Goal: Information Seeking & Learning: Learn about a topic

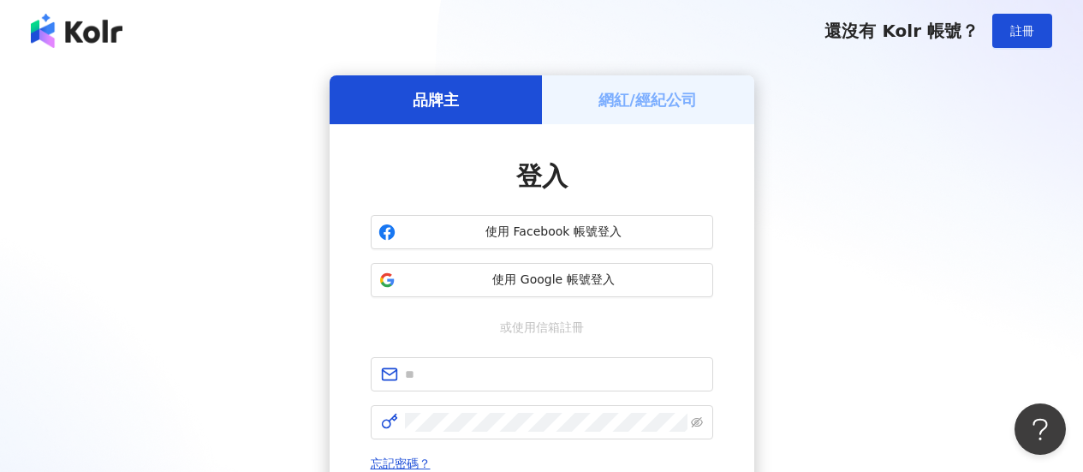
click at [628, 109] on h5 "網紅/經紀公司" at bounding box center [647, 99] width 98 height 21
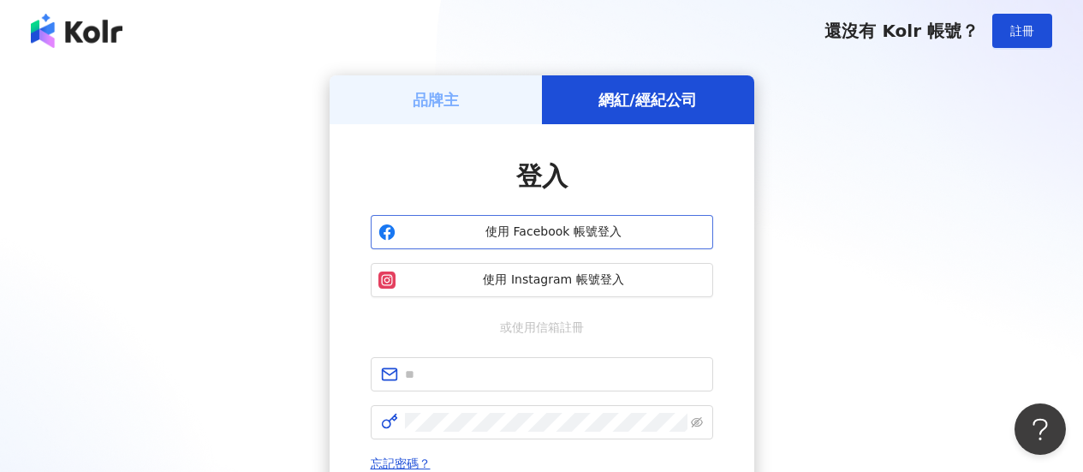
click at [621, 223] on button "使用 Facebook 帳號登入" at bounding box center [542, 232] width 342 height 34
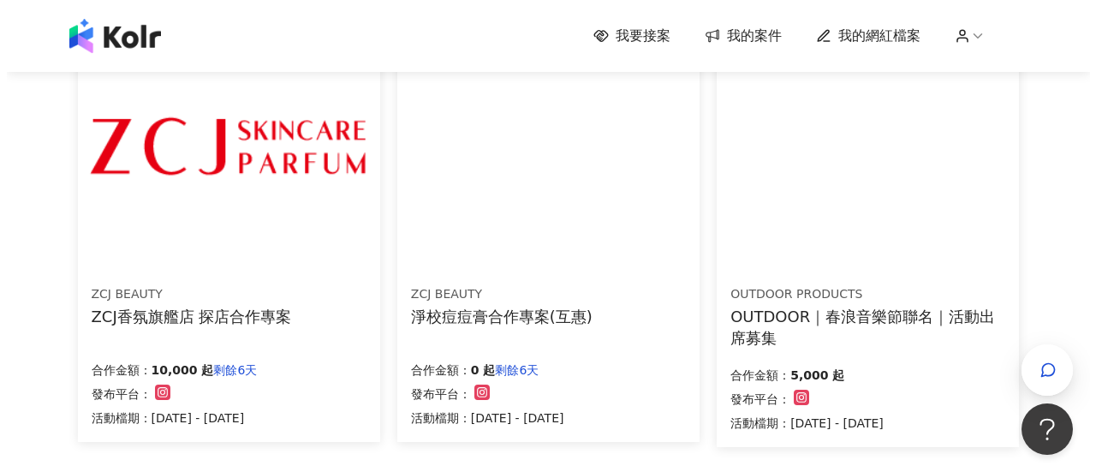
scroll to position [1027, 0]
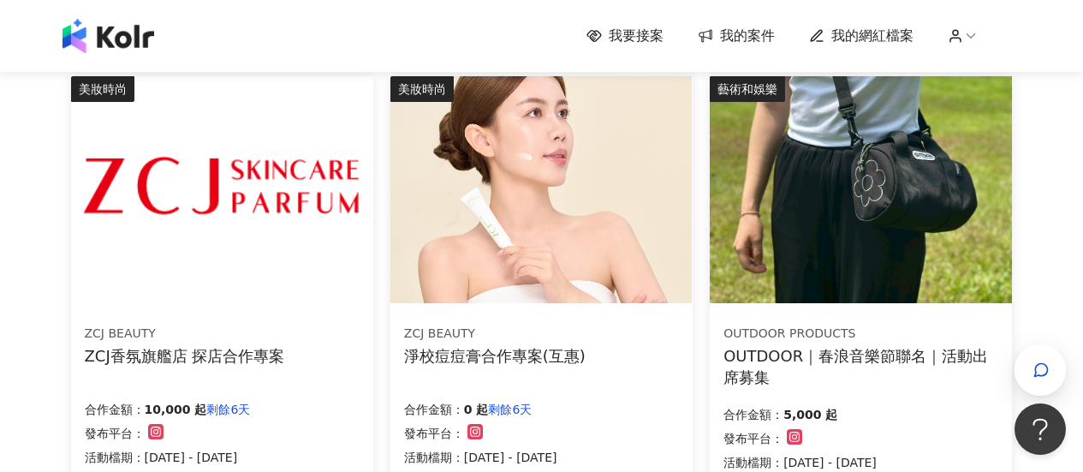
click at [256, 360] on div "ZCJ香氛旗艦店 探店合作專案" at bounding box center [185, 355] width 200 height 21
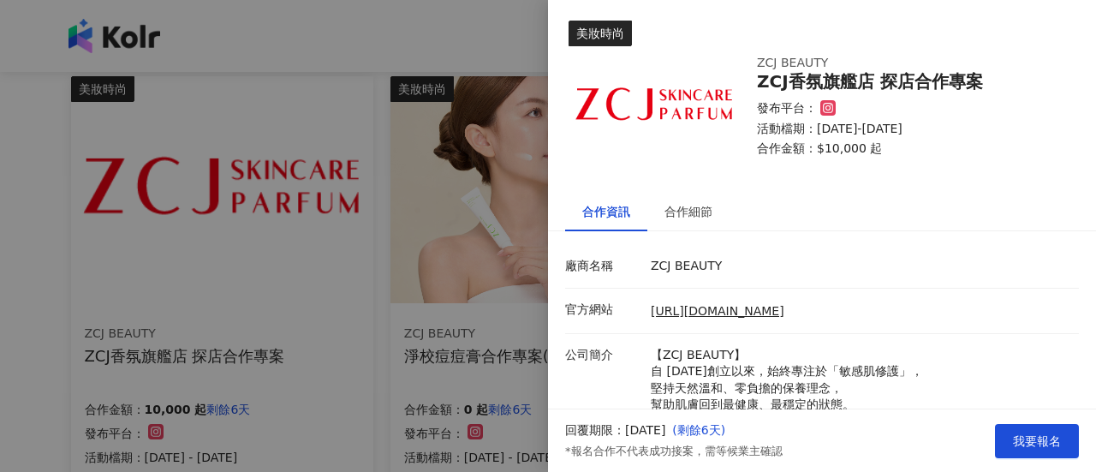
scroll to position [165, 0]
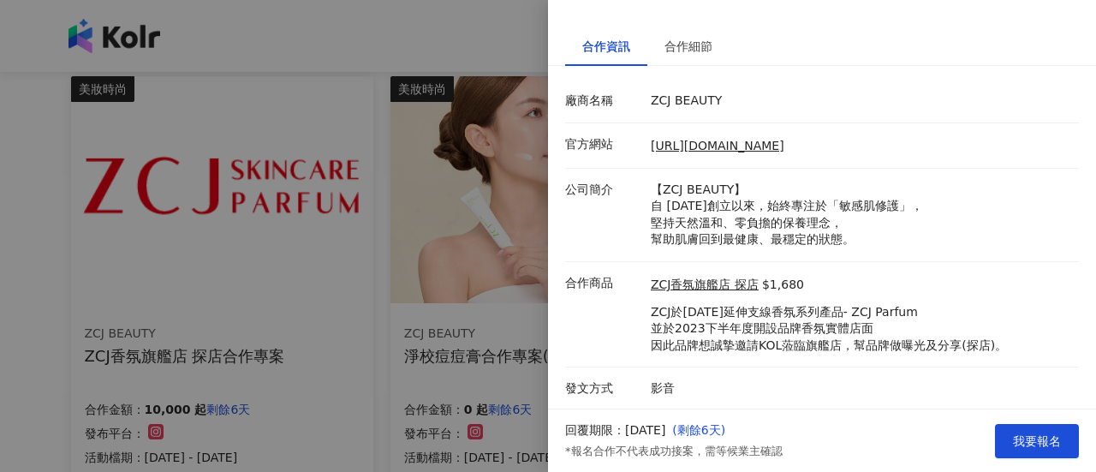
click at [433, 193] on div at bounding box center [548, 236] width 1096 height 472
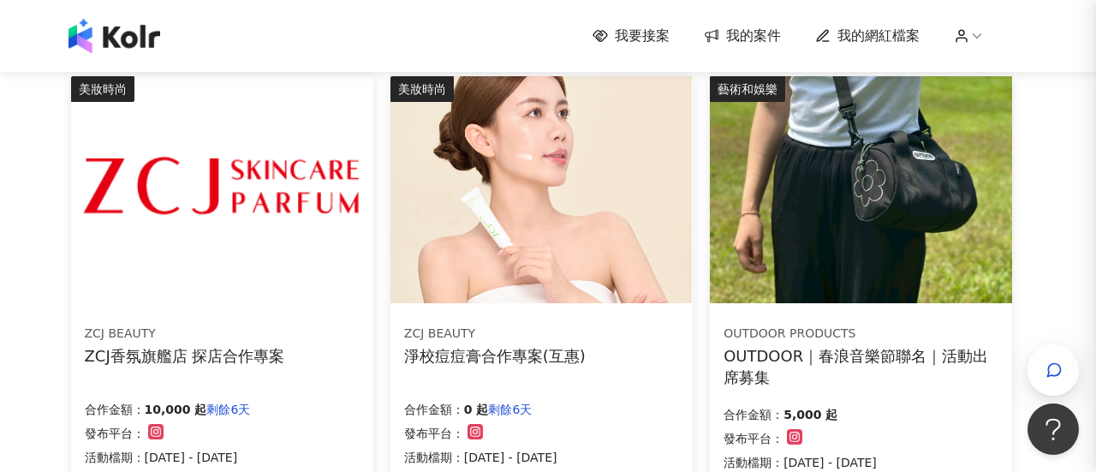
scroll to position [0, 0]
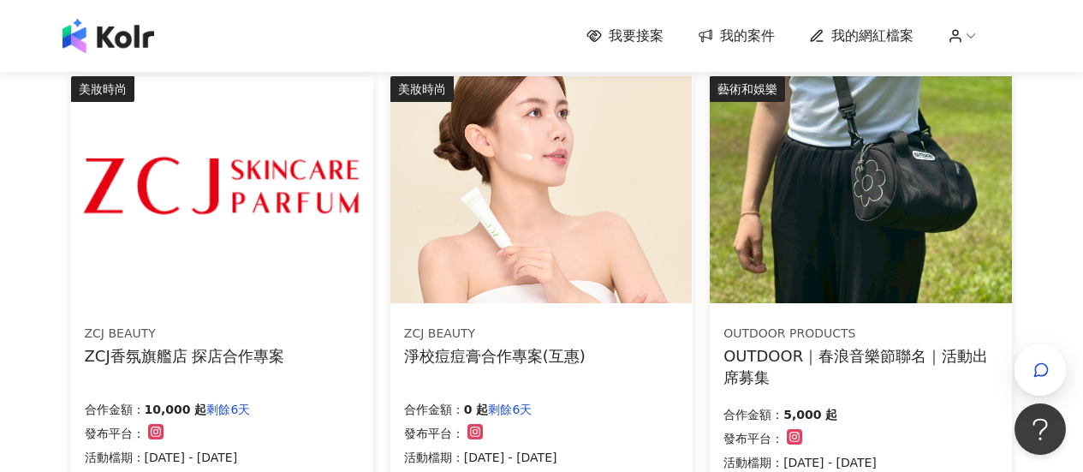
click at [476, 175] on img at bounding box center [540, 189] width 301 height 227
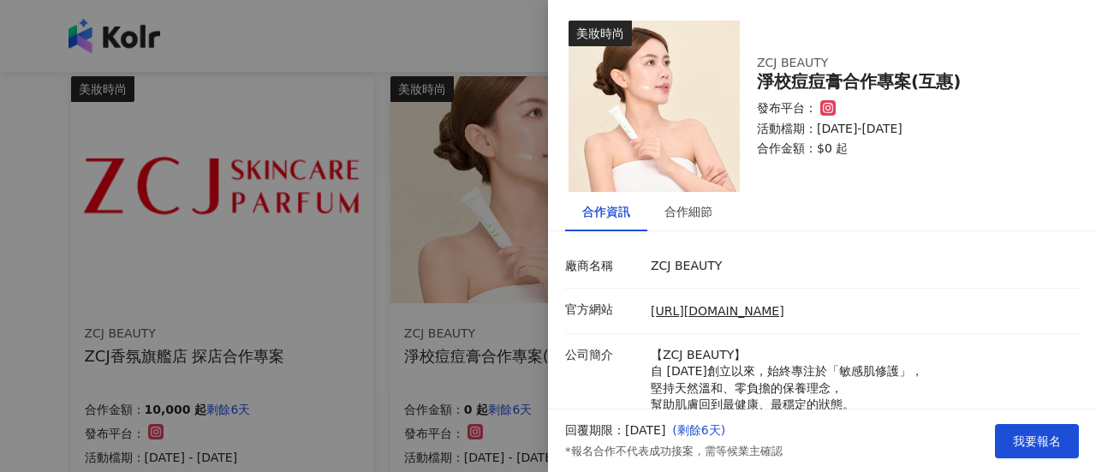
scroll to position [215, 0]
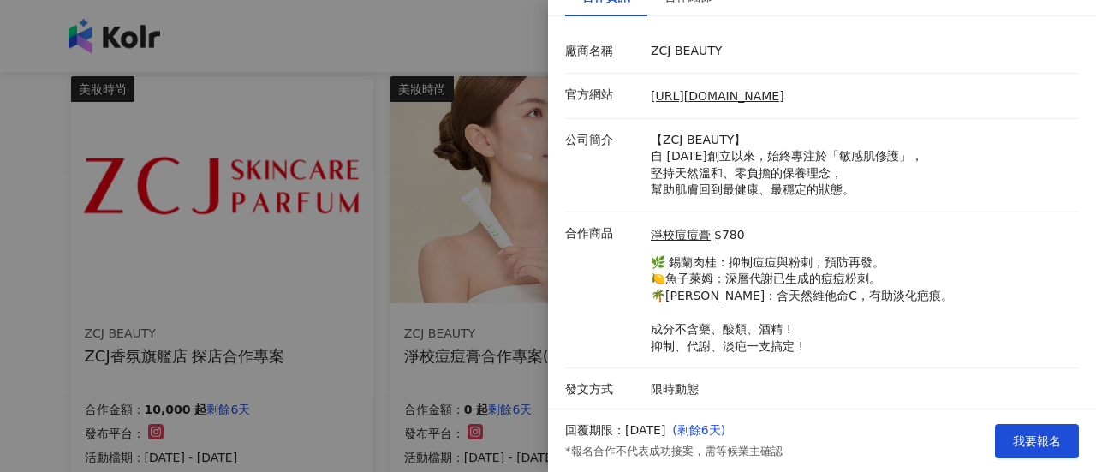
click at [425, 299] on div at bounding box center [548, 236] width 1096 height 472
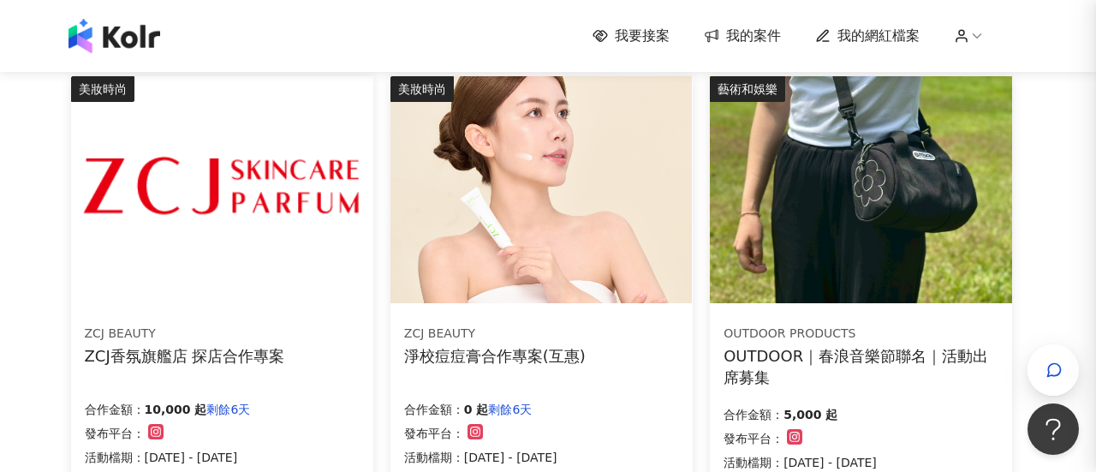
scroll to position [0, 0]
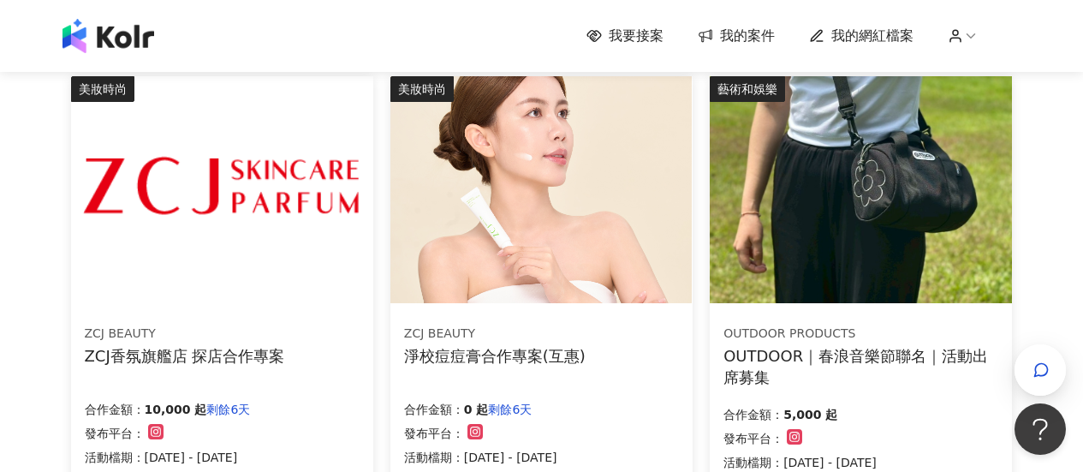
click at [915, 240] on img at bounding box center [860, 189] width 301 height 227
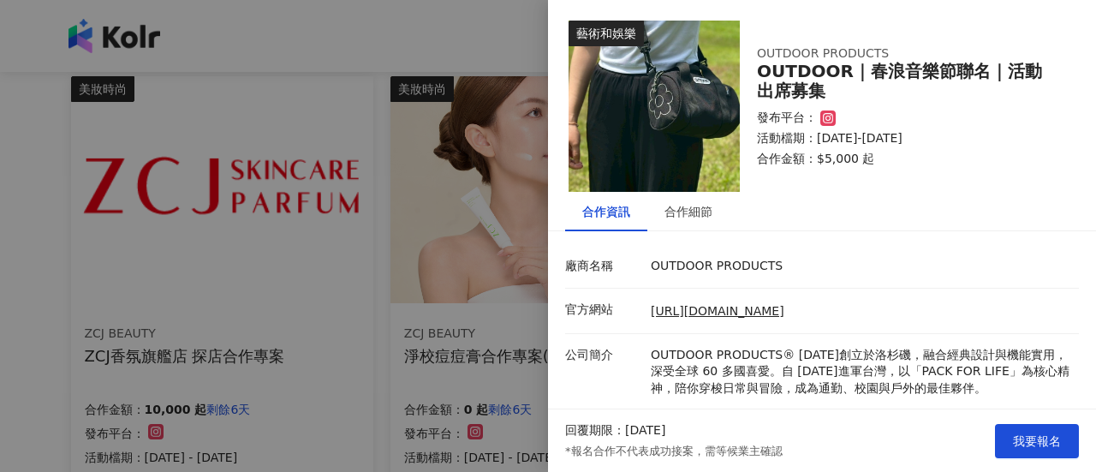
scroll to position [148, 0]
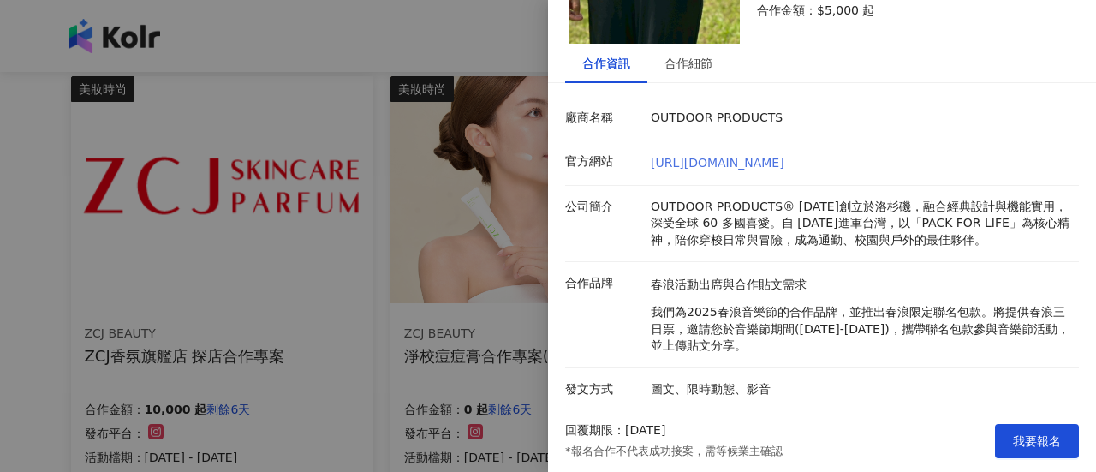
click at [784, 163] on link "[URL][DOMAIN_NAME]" at bounding box center [718, 163] width 134 height 14
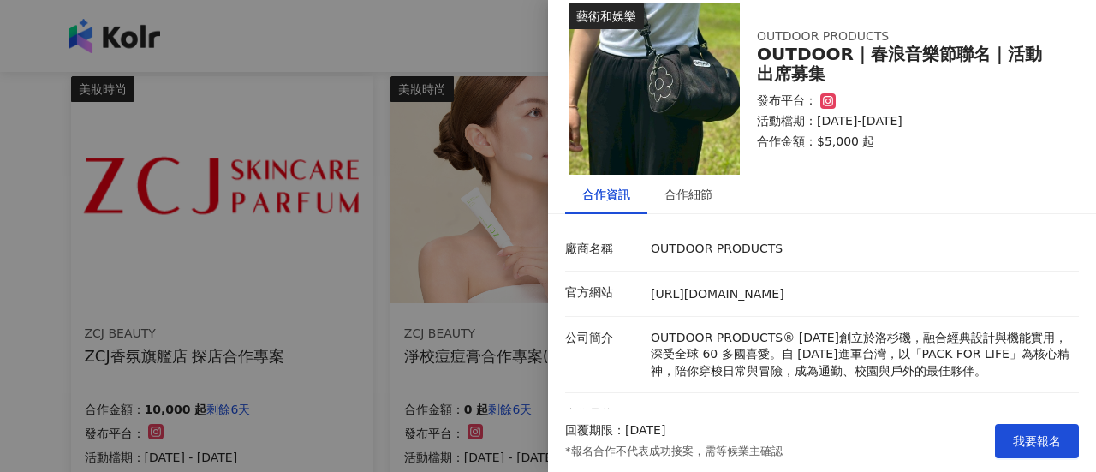
scroll to position [0, 0]
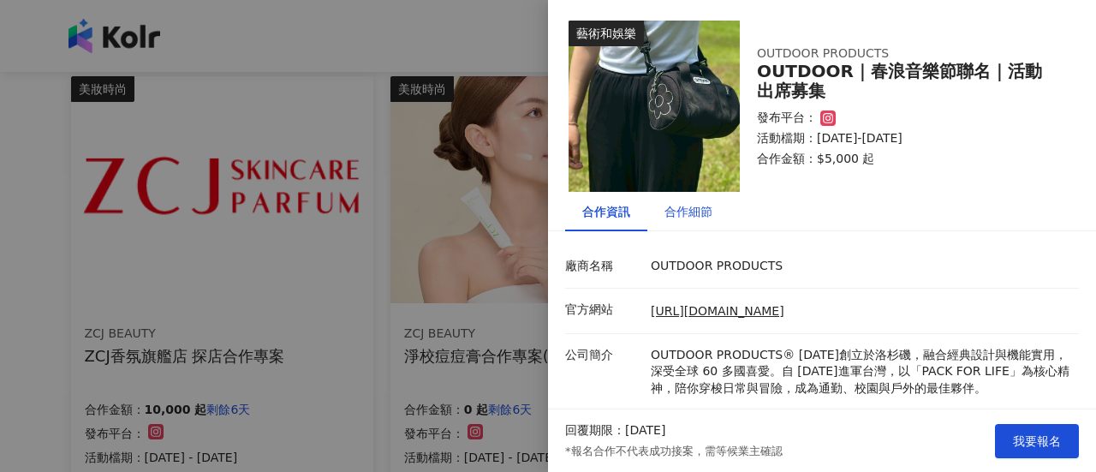
click at [682, 219] on div "合作細節" at bounding box center [688, 211] width 48 height 19
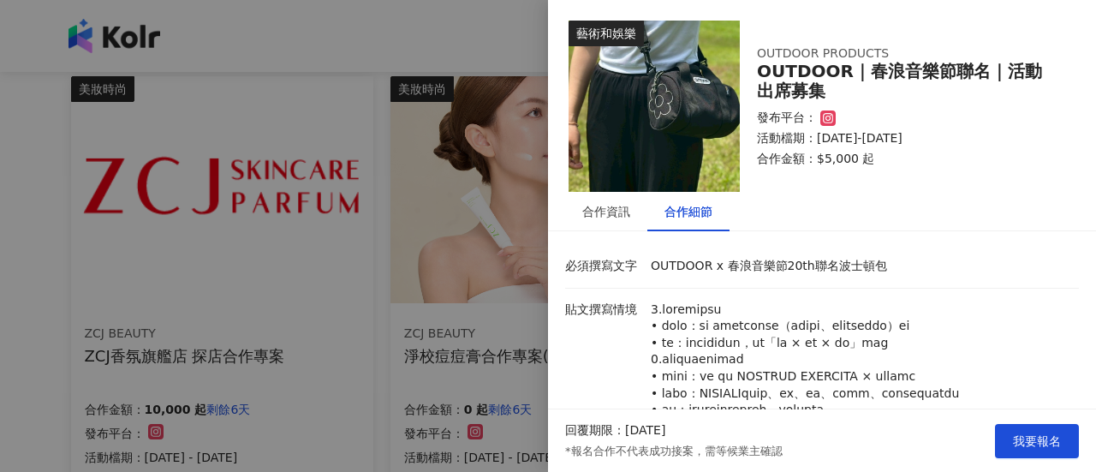
click at [687, 306] on p at bounding box center [860, 427] width 419 height 252
drag, startPoint x: 687, startPoint y: 306, endPoint x: 704, endPoint y: 309, distance: 17.5
click at [704, 309] on p at bounding box center [860, 427] width 419 height 252
copy p "春浪"
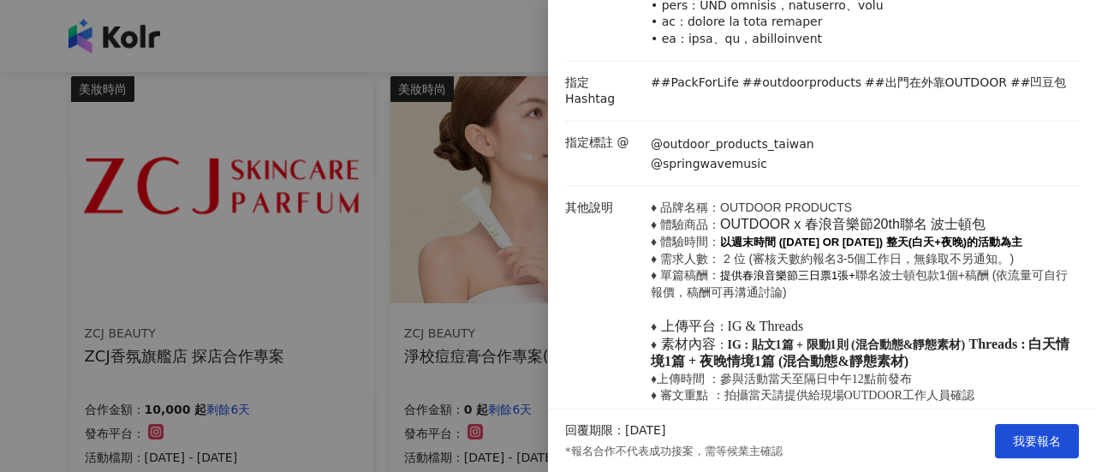
scroll to position [599, 0]
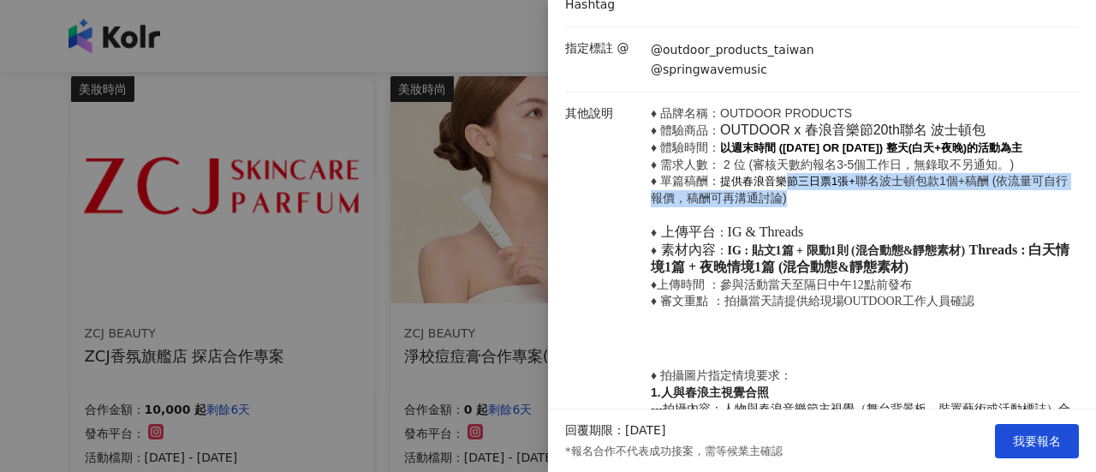
drag, startPoint x: 786, startPoint y: 199, endPoint x: 806, endPoint y: 226, distance: 33.0
click at [806, 226] on p "♦ 品牌名稱：OUTDOOR PRODUCTS ♦ 體驗商品： OUTDOOR x 春浪音樂節20th聯名 波士頓包 ♦ 體驗時間： 以週末時間 ([DATE…" at bounding box center [860, 207] width 419 height 205
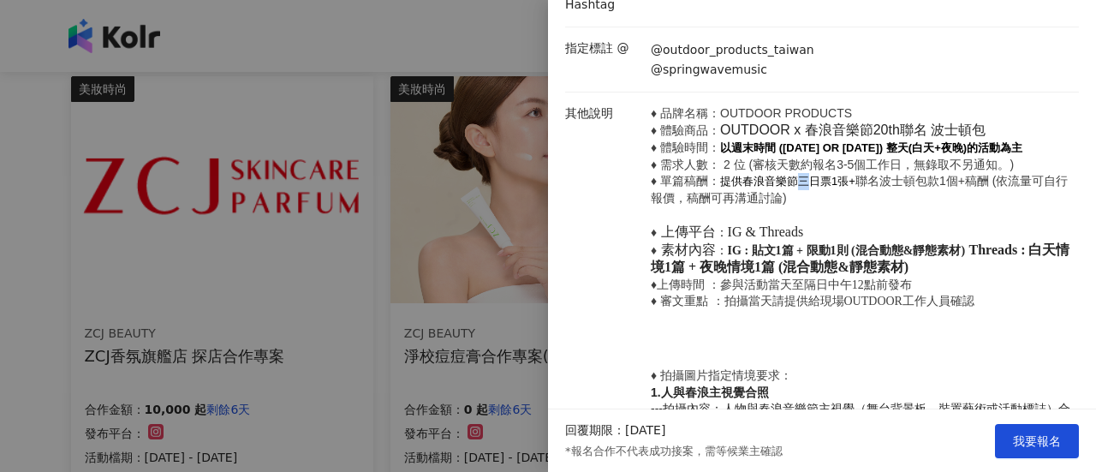
drag, startPoint x: 805, startPoint y: 211, endPoint x: 793, endPoint y: 194, distance: 20.9
click at [793, 194] on p "♦ 品牌名稱：OUTDOOR PRODUCTS ♦ 體驗商品： OUTDOOR x 春浪音樂節20th聯名 波士頓包 ♦ 體驗時間： 以週末時間 ([DATE…" at bounding box center [860, 207] width 419 height 205
click at [772, 187] on span "提供春浪音樂節三日票1張+" at bounding box center [787, 181] width 135 height 13
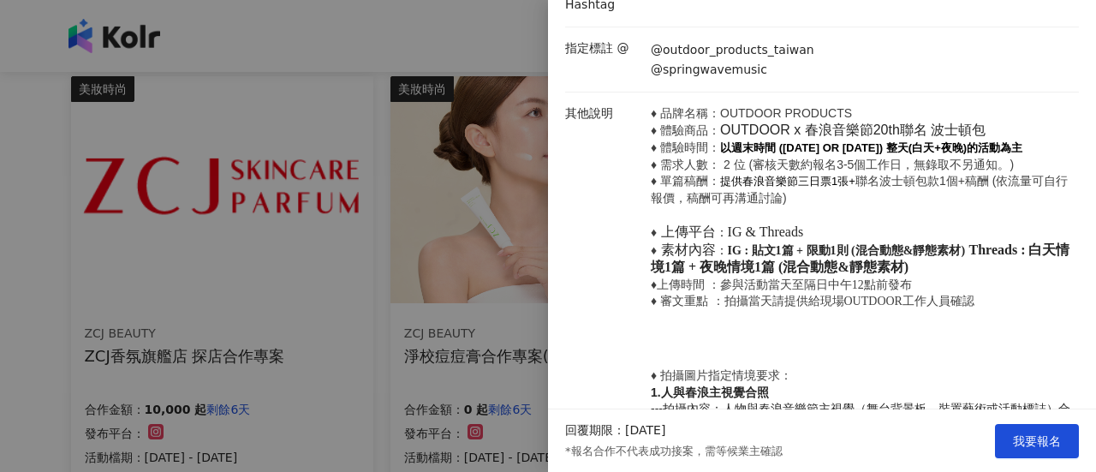
click at [451, 242] on div at bounding box center [548, 236] width 1096 height 472
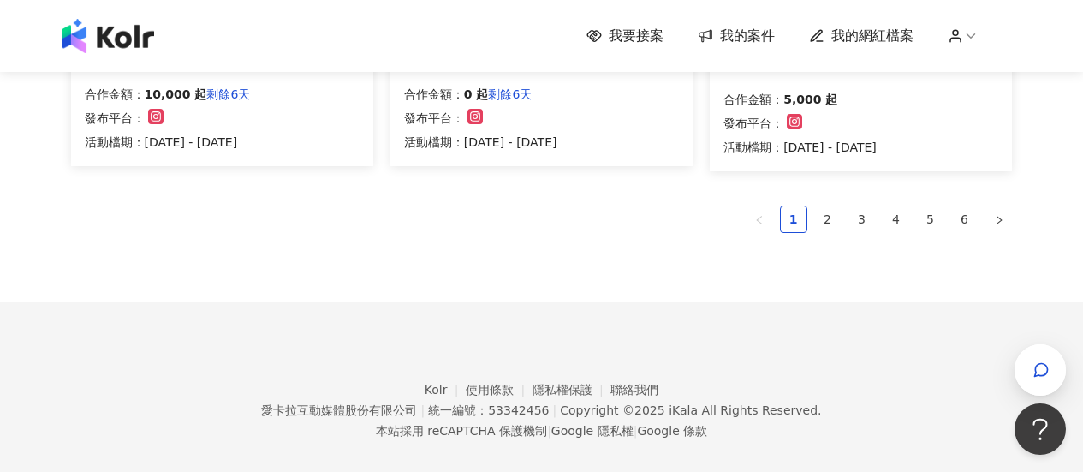
scroll to position [1361, 0]
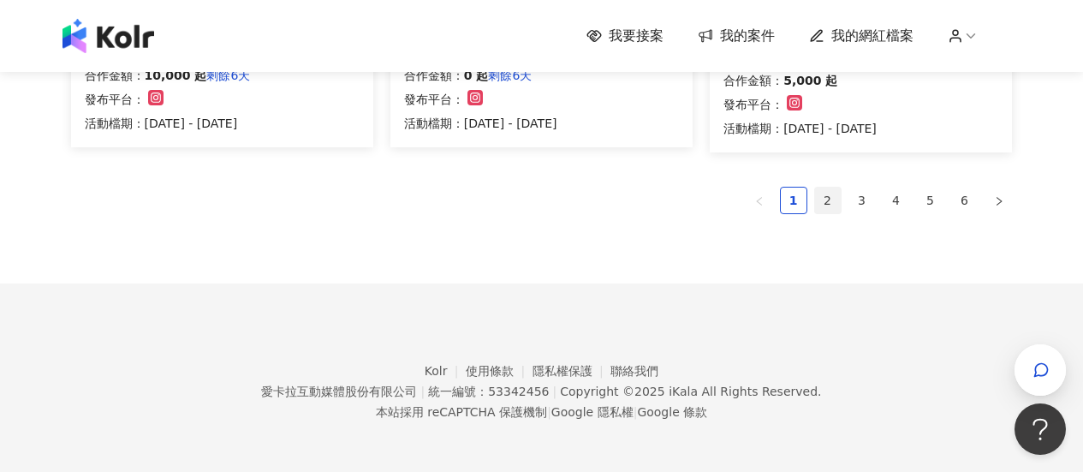
click at [818, 202] on link "2" at bounding box center [828, 200] width 26 height 26
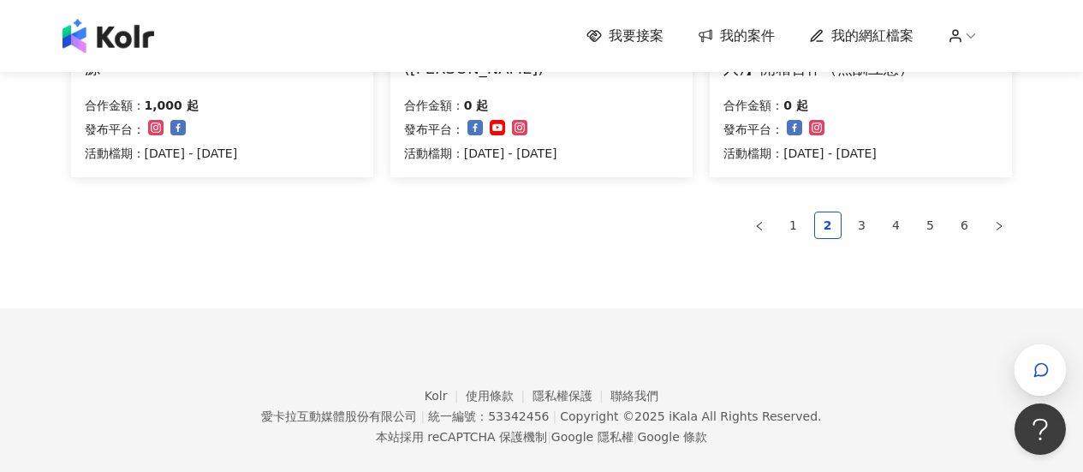
scroll to position [1366, 0]
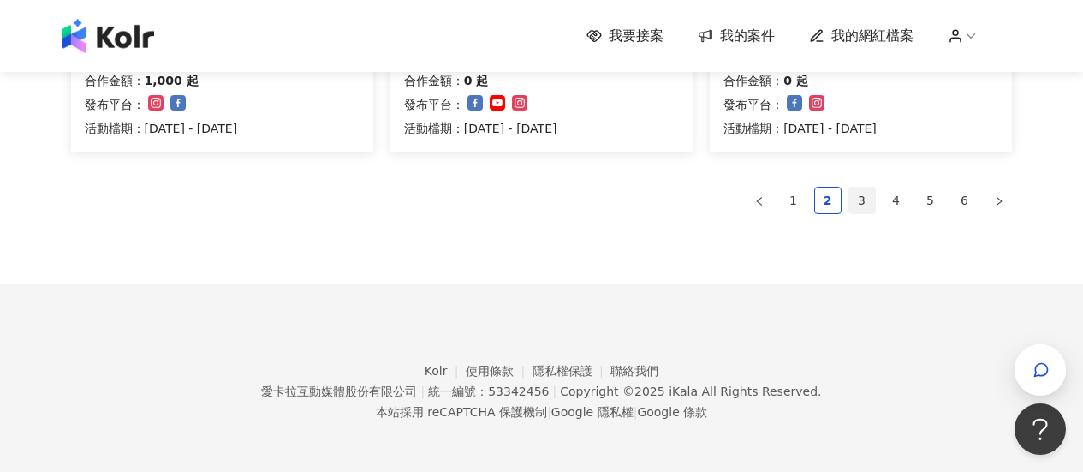
click at [854, 198] on link "3" at bounding box center [862, 200] width 26 height 26
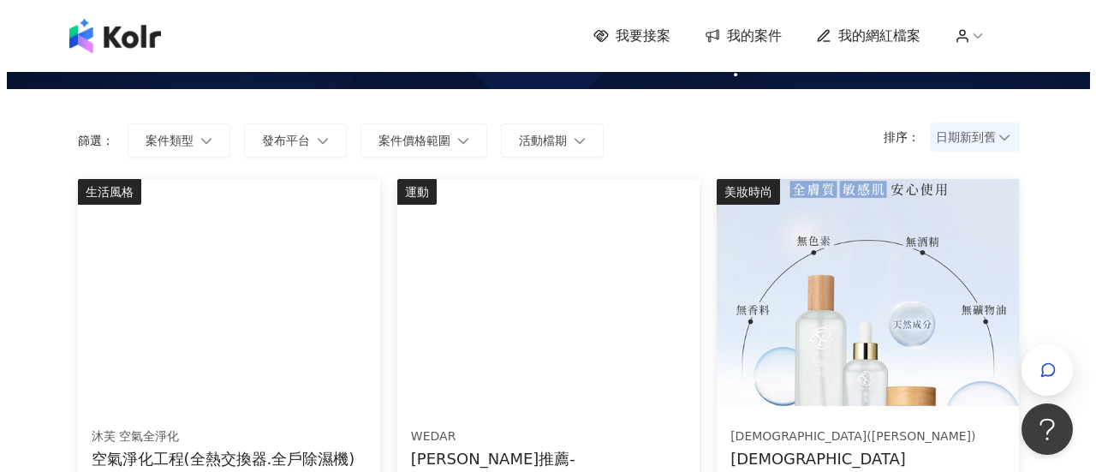
scroll to position [253, 0]
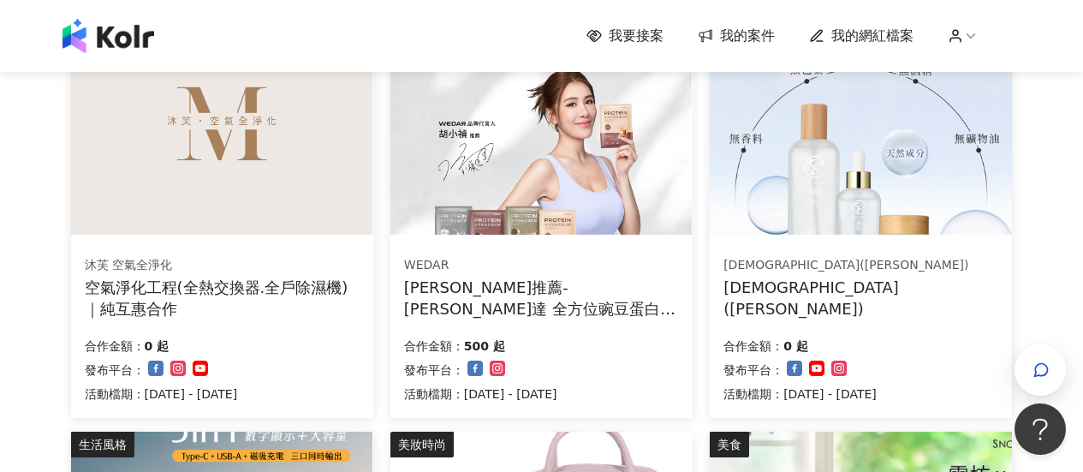
click at [96, 172] on img at bounding box center [221, 121] width 301 height 227
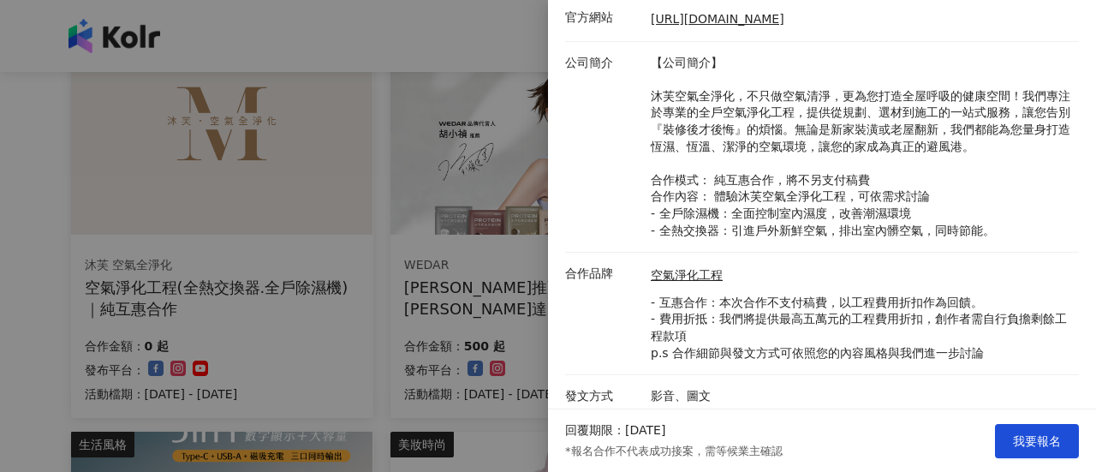
scroll to position [299, 0]
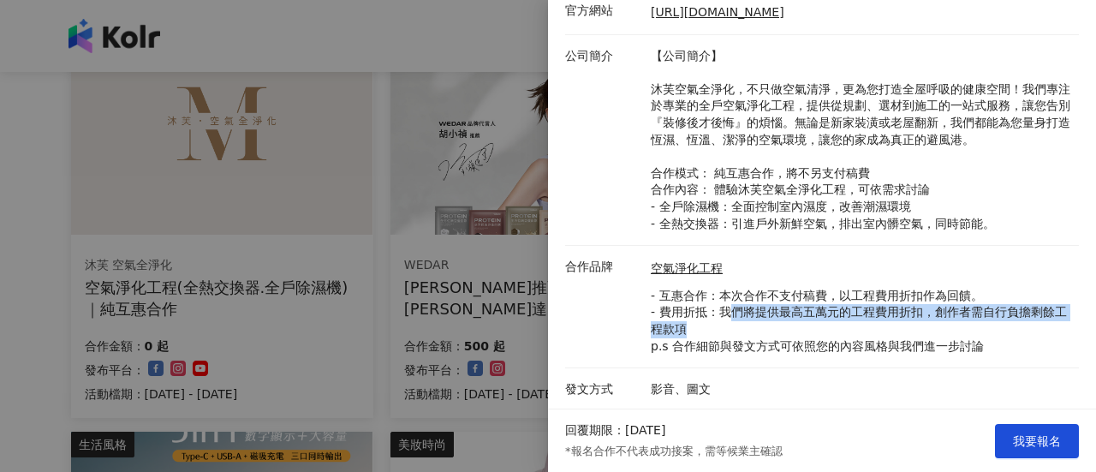
drag, startPoint x: 727, startPoint y: 311, endPoint x: 837, endPoint y: 331, distance: 112.3
click at [837, 331] on p "- 互惠合作：本次合作不支付稿費，以工程費用折扣作為回饋。 - 費用折抵：我們將提供最高五萬元的工程費用折扣，創作者需自行負擔剩餘工程款項 p.s 合作細節與…" at bounding box center [860, 321] width 419 height 67
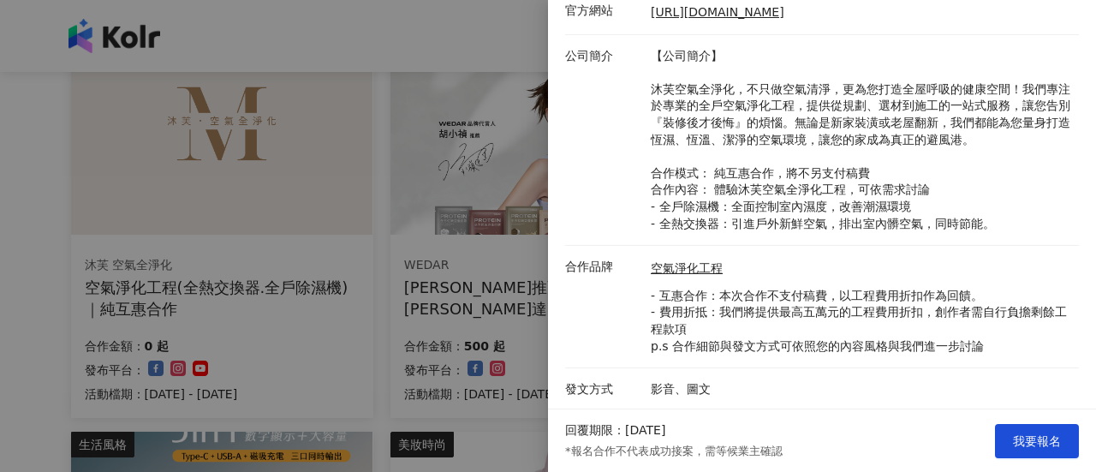
click at [455, 218] on div at bounding box center [548, 236] width 1096 height 472
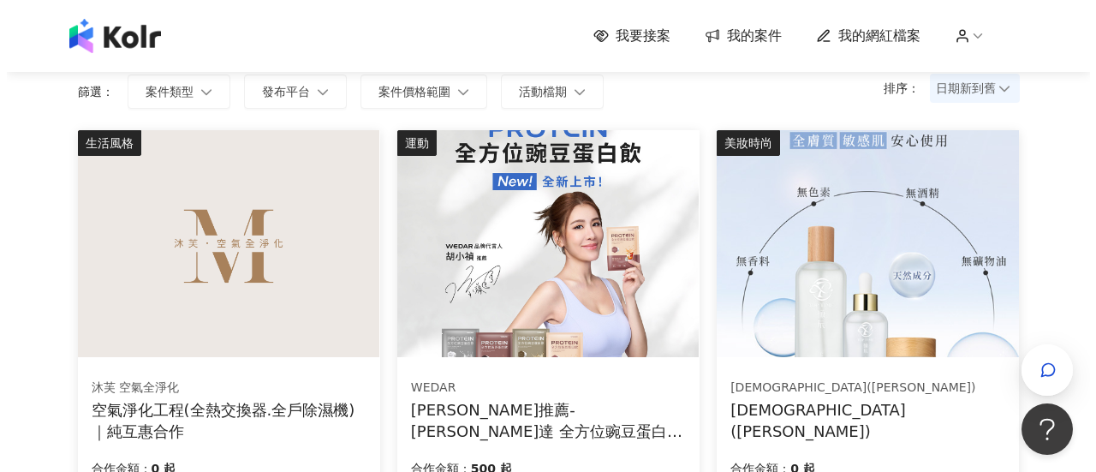
scroll to position [82, 0]
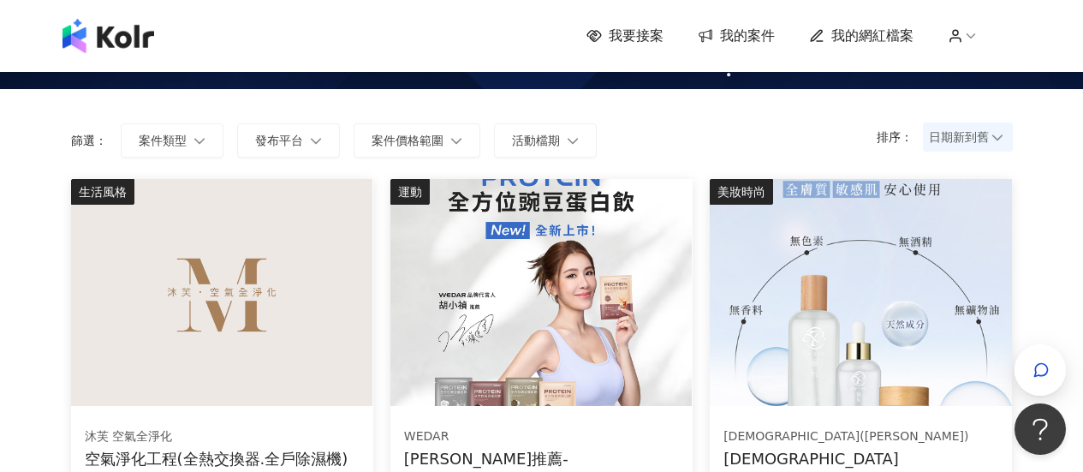
click at [275, 282] on img at bounding box center [221, 292] width 301 height 227
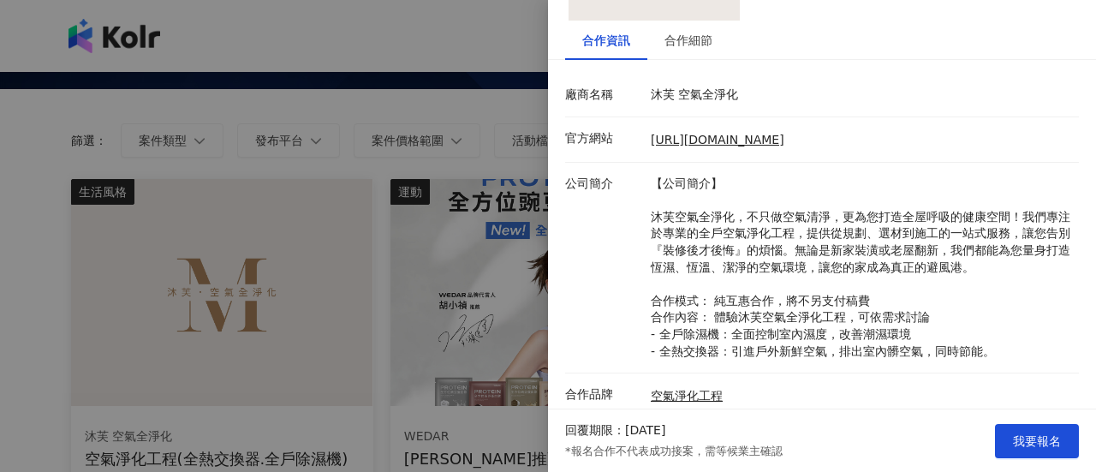
scroll to position [257, 0]
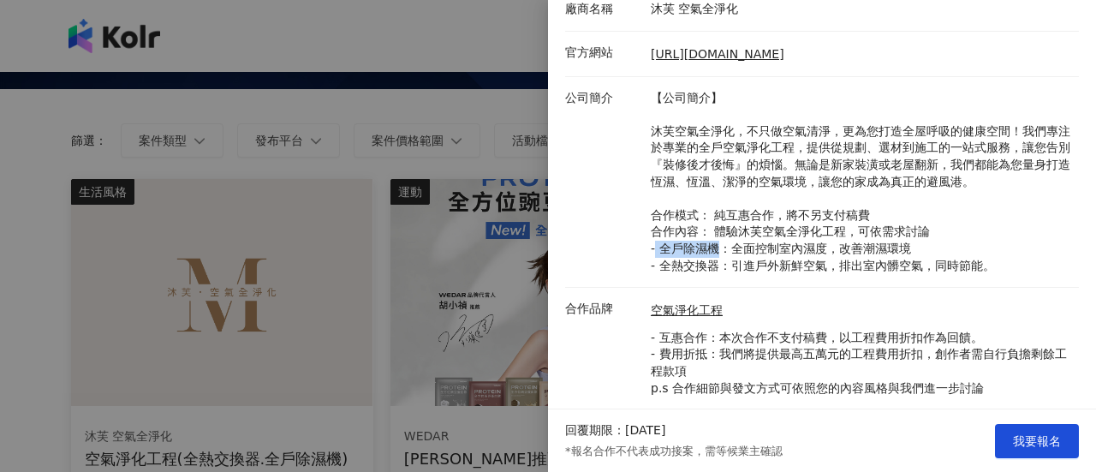
drag, startPoint x: 711, startPoint y: 245, endPoint x: 652, endPoint y: 249, distance: 59.2
click at [652, 249] on p "【公司簡介】 沐芙空氣全淨化，不只做空氣清淨，更為您打造全屋呼吸的健康空間！我們專注於專業的全戶空氣淨化工程，提供從規劃、選材到施工的一站式服務，讓您告別『裝…" at bounding box center [860, 182] width 419 height 185
copy p "全戶除濕機"
click at [306, 115] on div at bounding box center [548, 236] width 1096 height 472
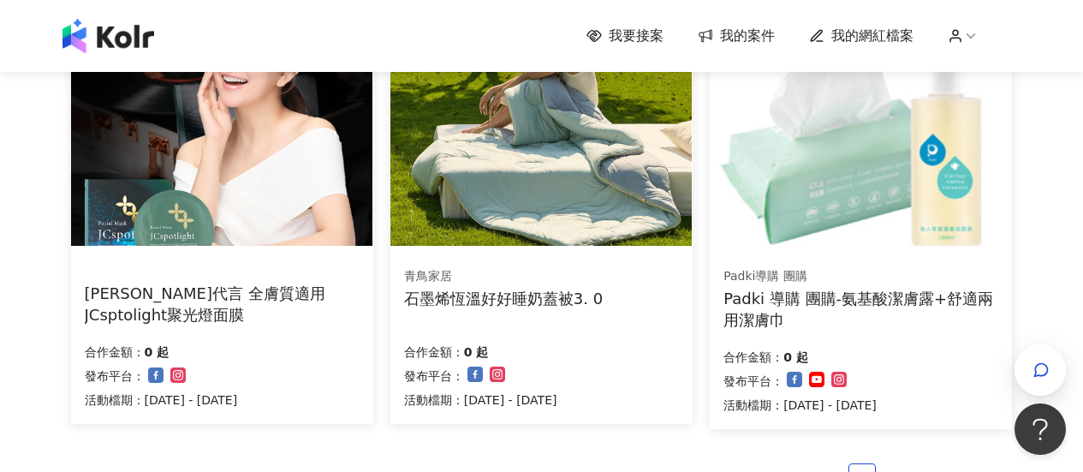
scroll to position [1109, 0]
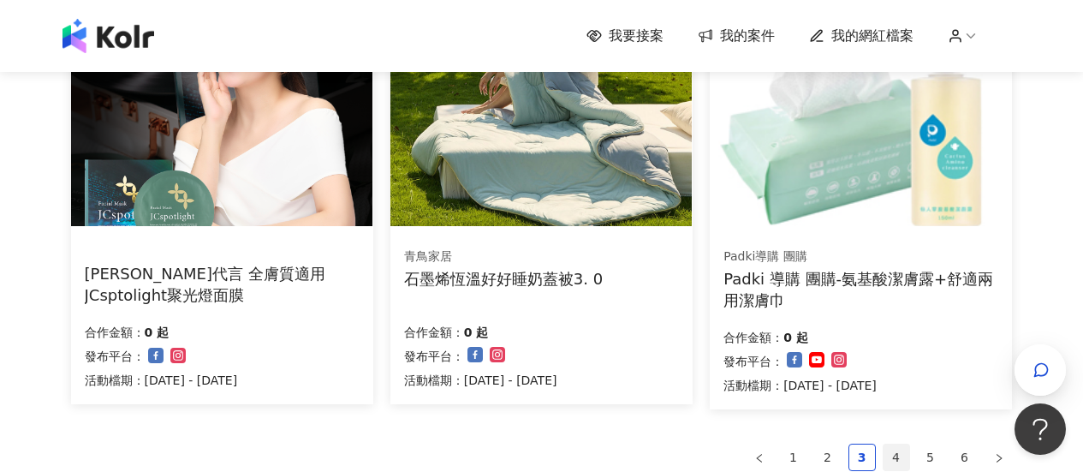
click at [904, 445] on link "4" at bounding box center [896, 457] width 26 height 26
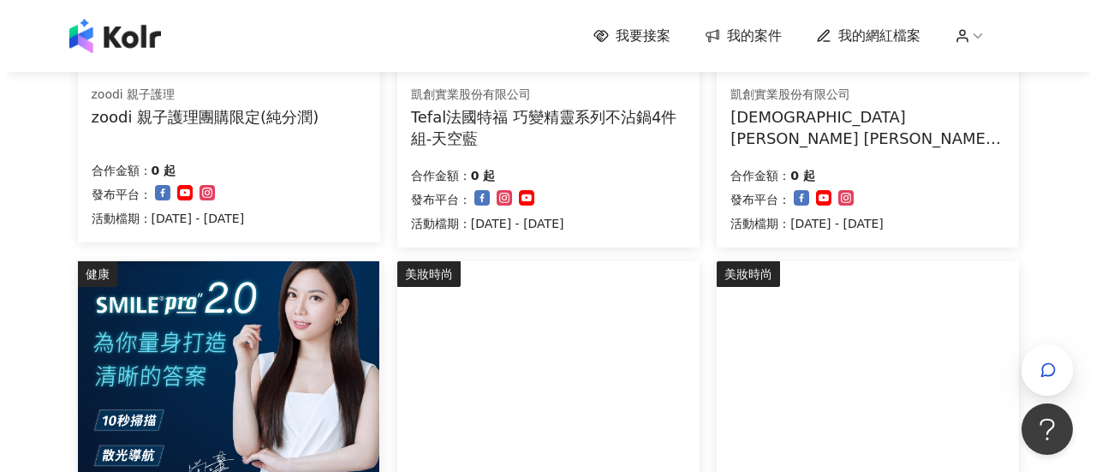
scroll to position [933, 0]
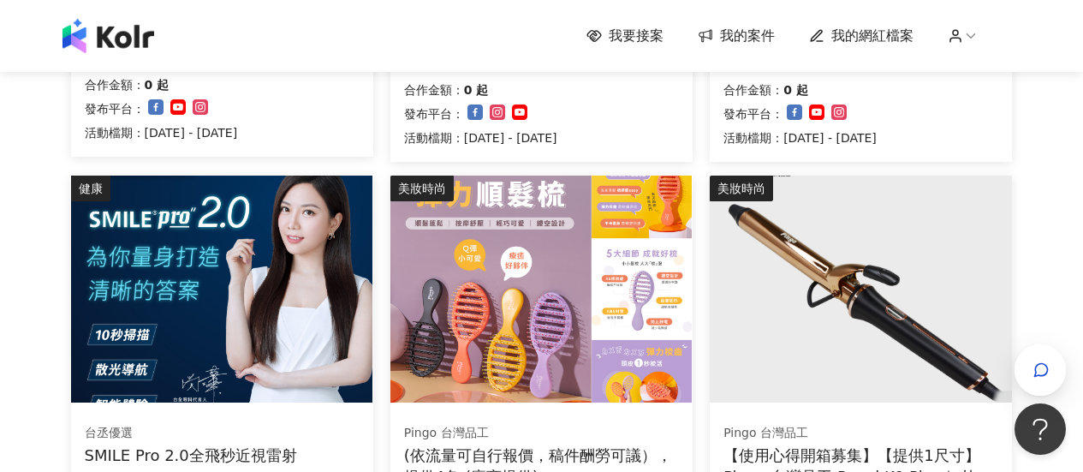
click at [355, 280] on img at bounding box center [221, 288] width 301 height 227
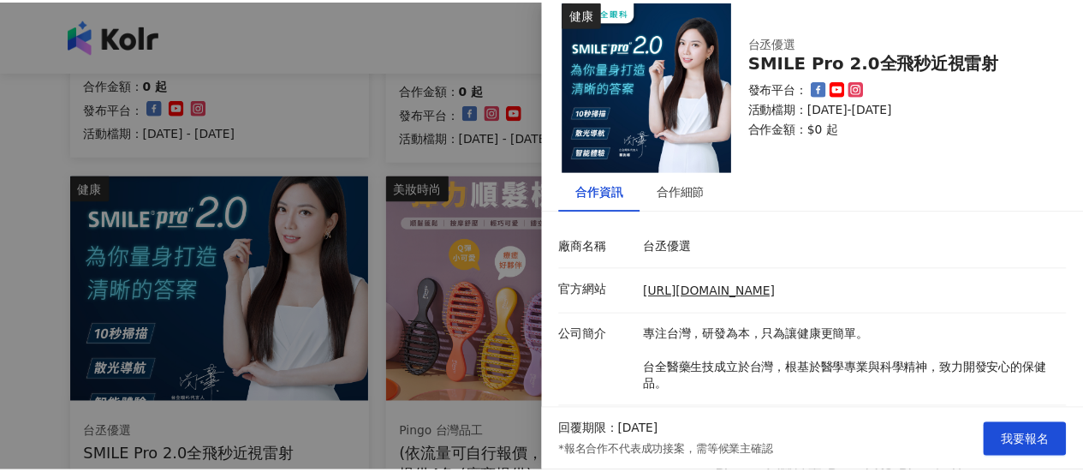
scroll to position [0, 0]
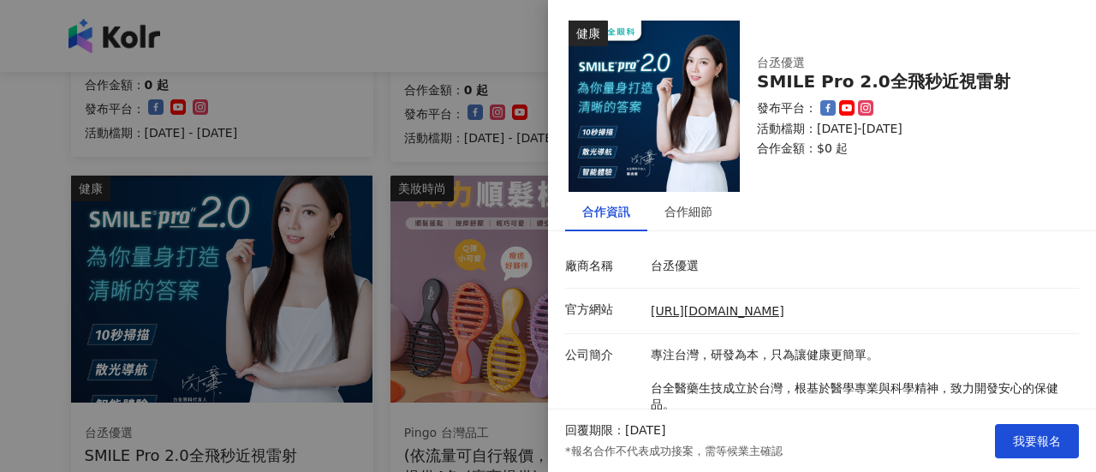
click at [131, 163] on div at bounding box center [548, 236] width 1096 height 472
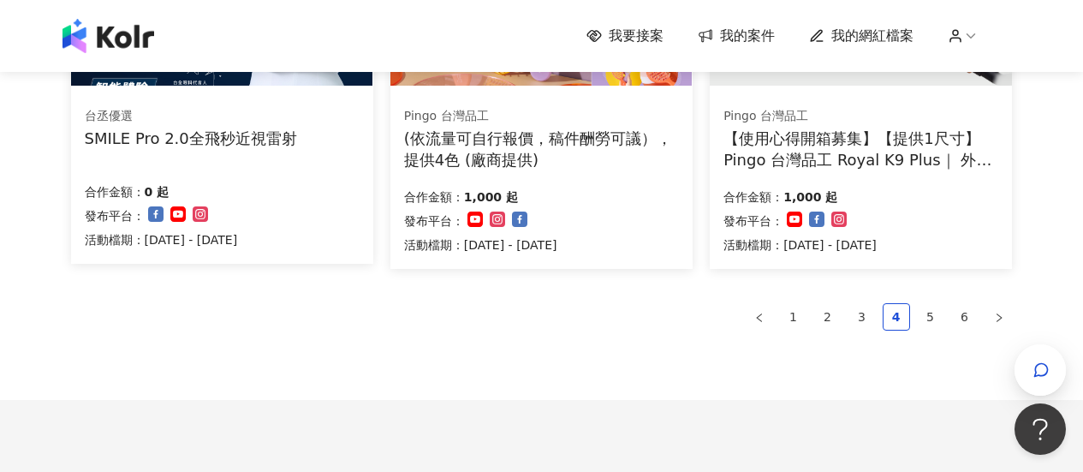
scroll to position [1361, 0]
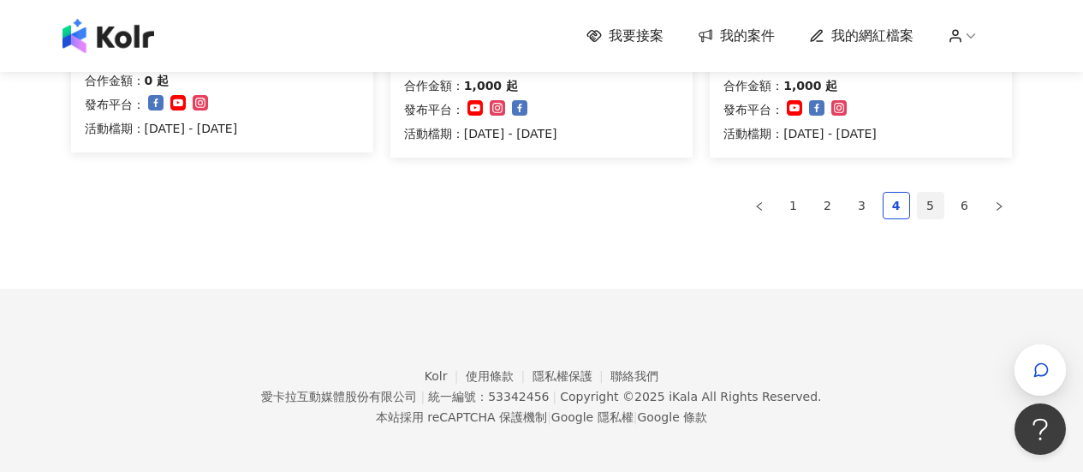
click at [937, 203] on link "5" at bounding box center [931, 206] width 26 height 26
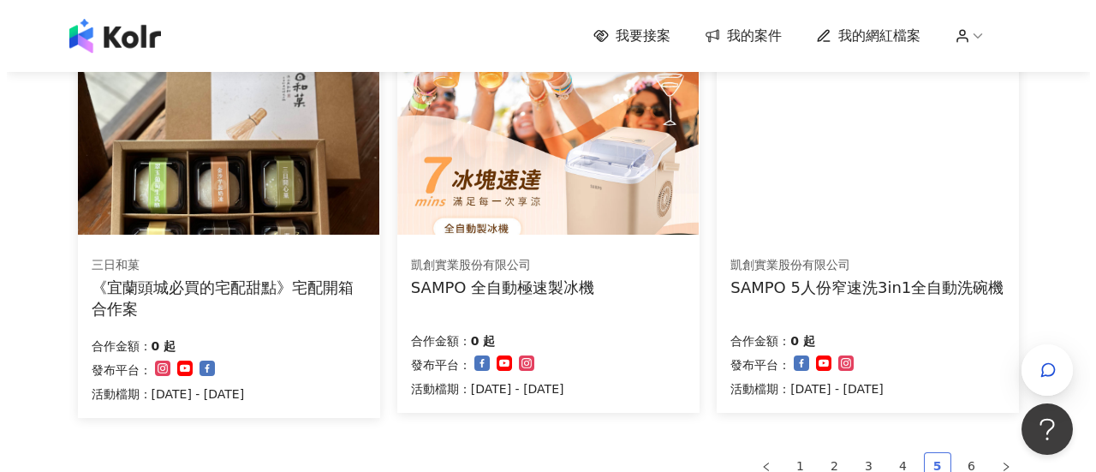
scroll to position [1019, 0]
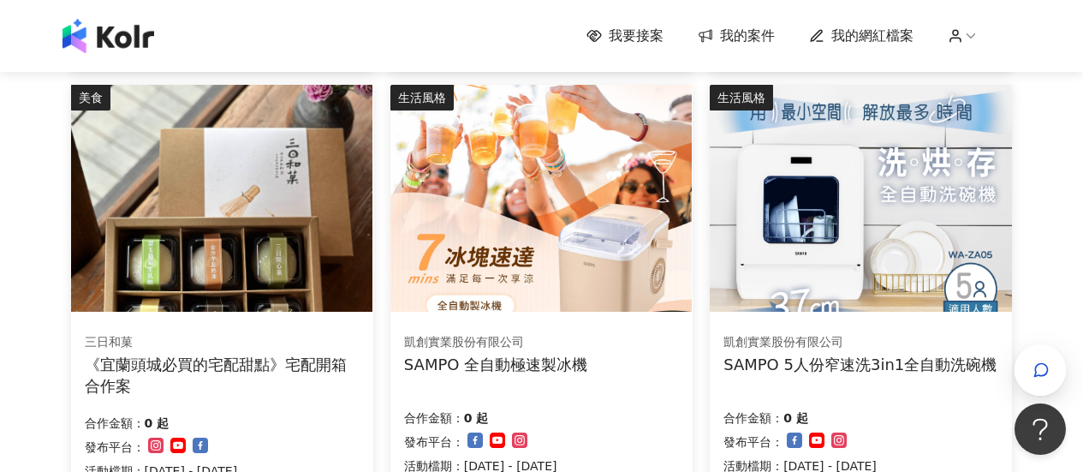
click at [866, 187] on img at bounding box center [860, 198] width 301 height 227
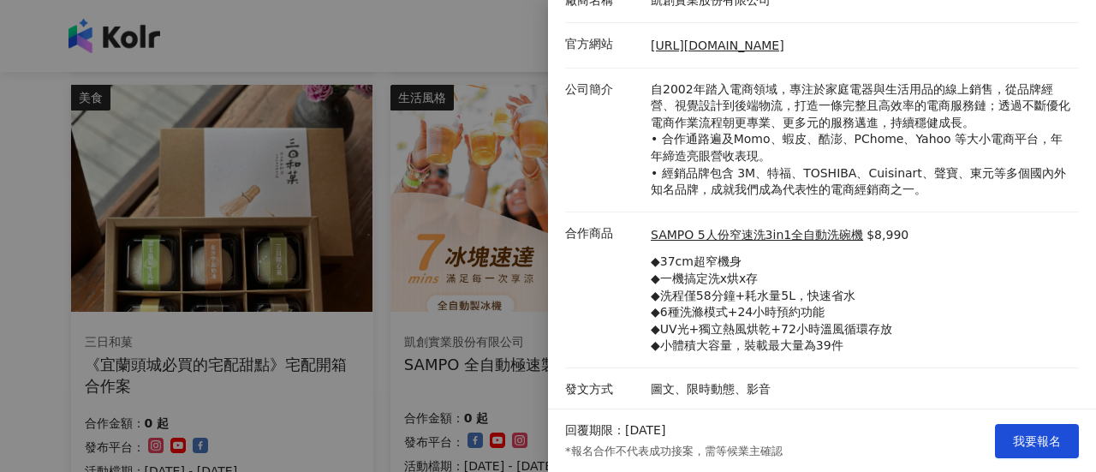
scroll to position [265, 0]
click at [341, 316] on div at bounding box center [548, 236] width 1096 height 472
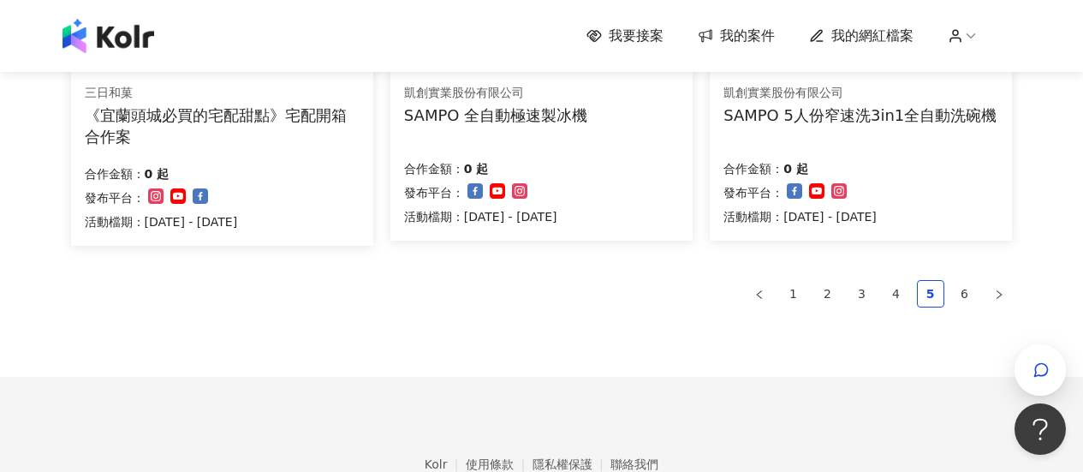
scroll to position [1284, 0]
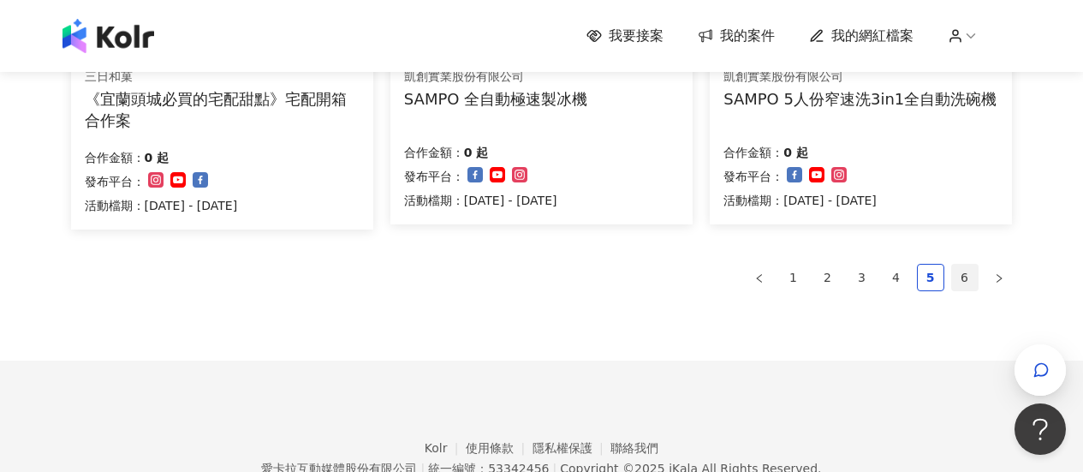
click at [972, 287] on link "6" at bounding box center [965, 278] width 26 height 26
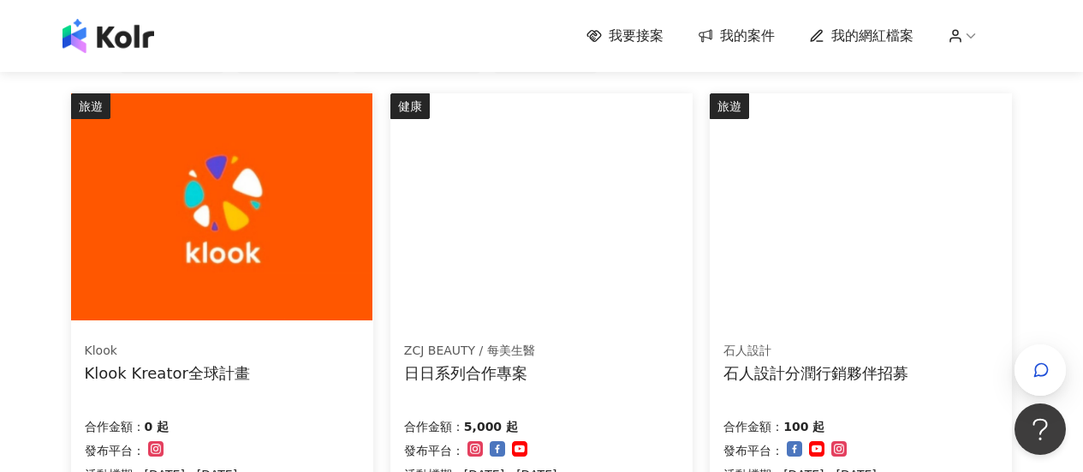
scroll to position [0, 0]
